Goal: Task Accomplishment & Management: Manage account settings

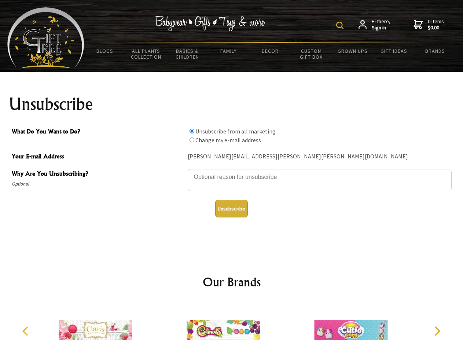
click at [341, 25] on img at bounding box center [339, 25] width 7 height 7
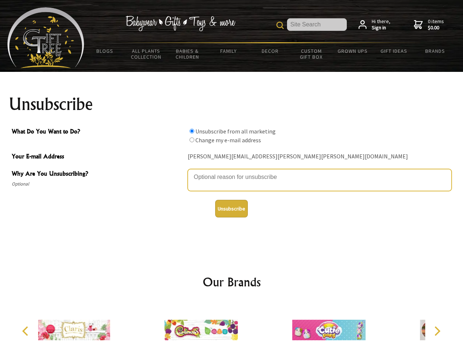
click at [232, 171] on textarea "Why Are You Unsubscribing?" at bounding box center [320, 180] width 264 height 22
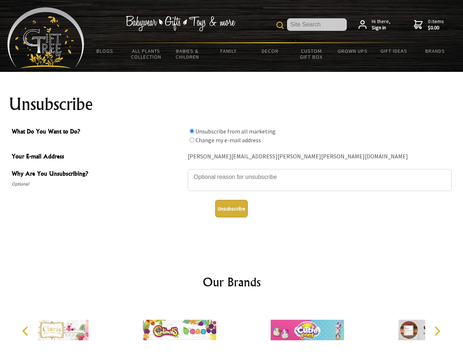
click at [192, 131] on input "What Do You Want to Do?" at bounding box center [191, 131] width 5 height 5
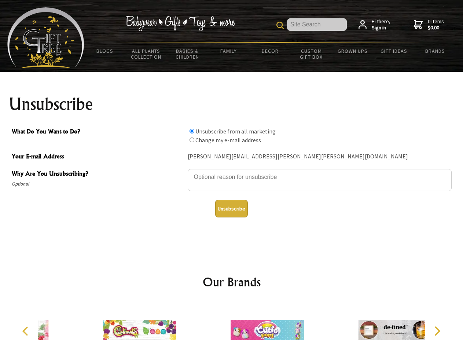
click at [192, 140] on input "What Do You Want to Do?" at bounding box center [191, 139] width 5 height 5
radio input "true"
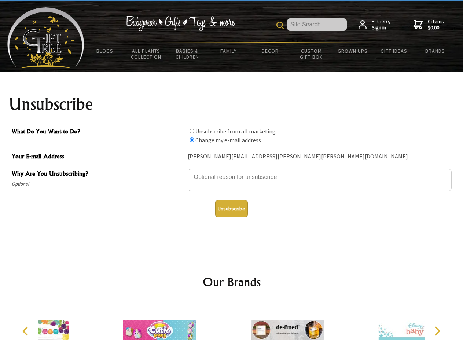
click at [231, 208] on button "Unsubscribe" at bounding box center [231, 209] width 33 height 18
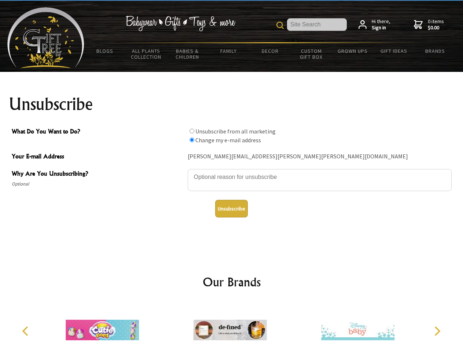
click at [26, 331] on icon "Previous" at bounding box center [26, 331] width 10 height 10
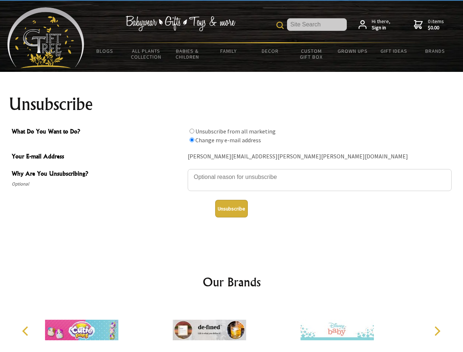
click at [437, 331] on icon "Next" at bounding box center [437, 331] width 10 height 10
